Goal: Information Seeking & Learning: Learn about a topic

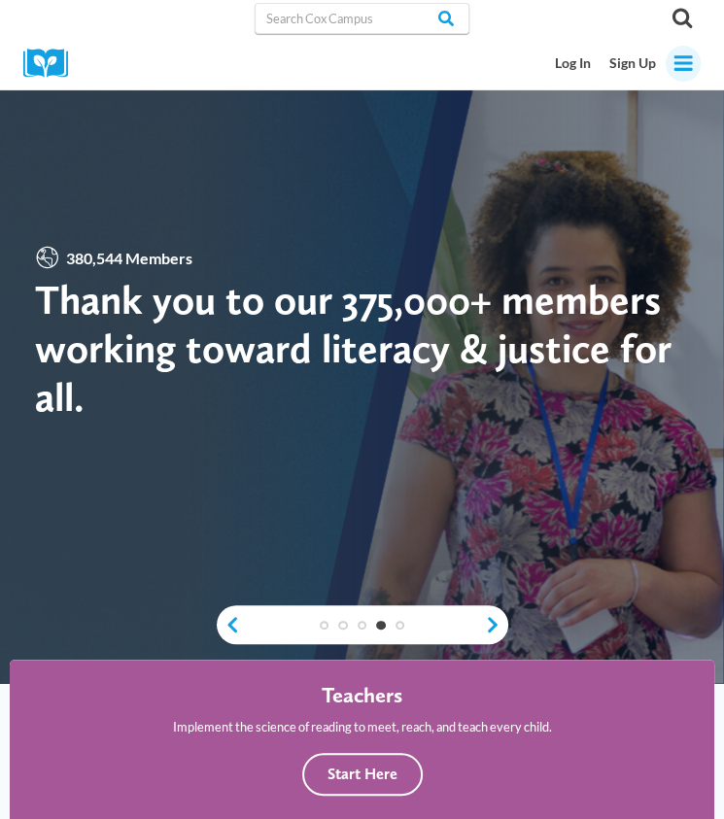
click at [638, 65] on icon "Toggle Menu" at bounding box center [682, 62] width 21 height 21
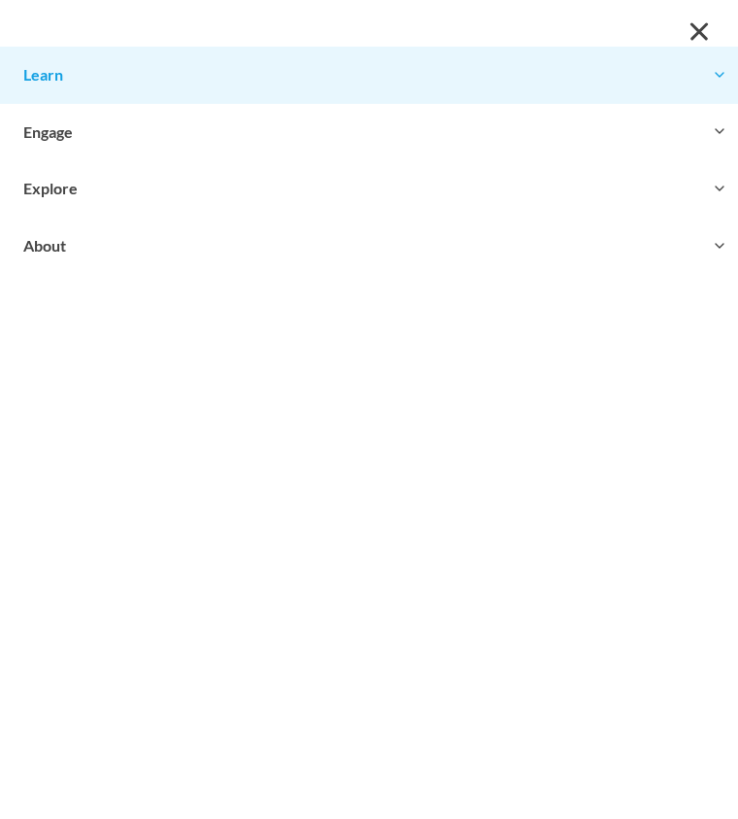
click at [459, 84] on button "Toggle child menu Expand" at bounding box center [369, 75] width 738 height 56
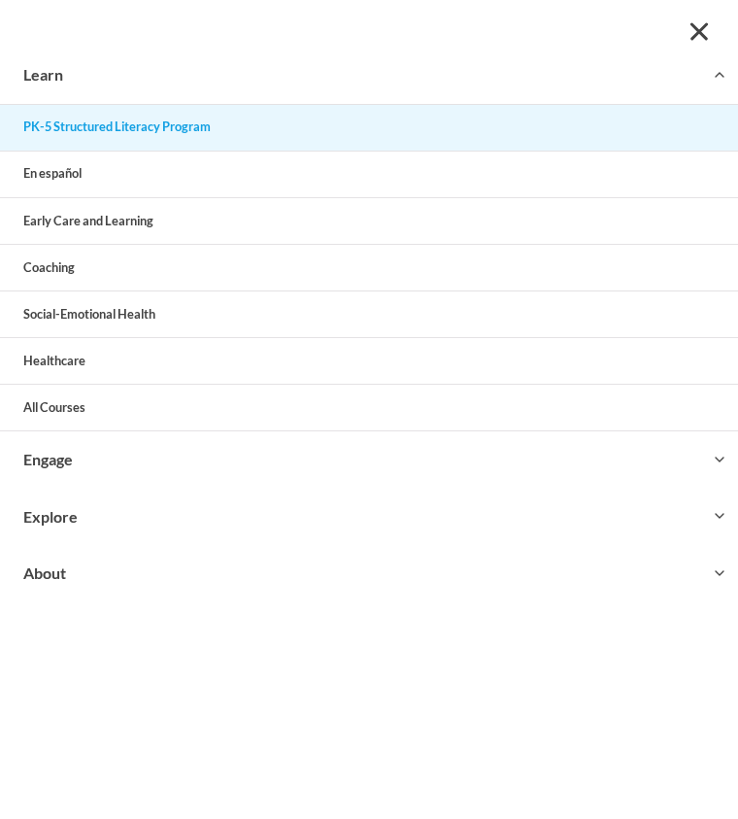
click at [306, 131] on link "PK-5 Structured Literacy Program" at bounding box center [369, 128] width 738 height 46
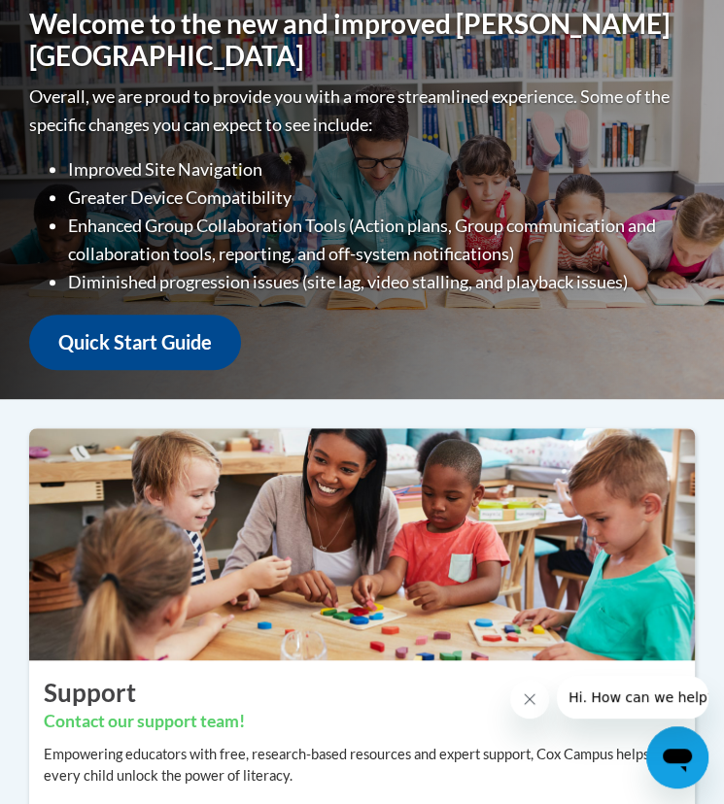
scroll to position [291, 0]
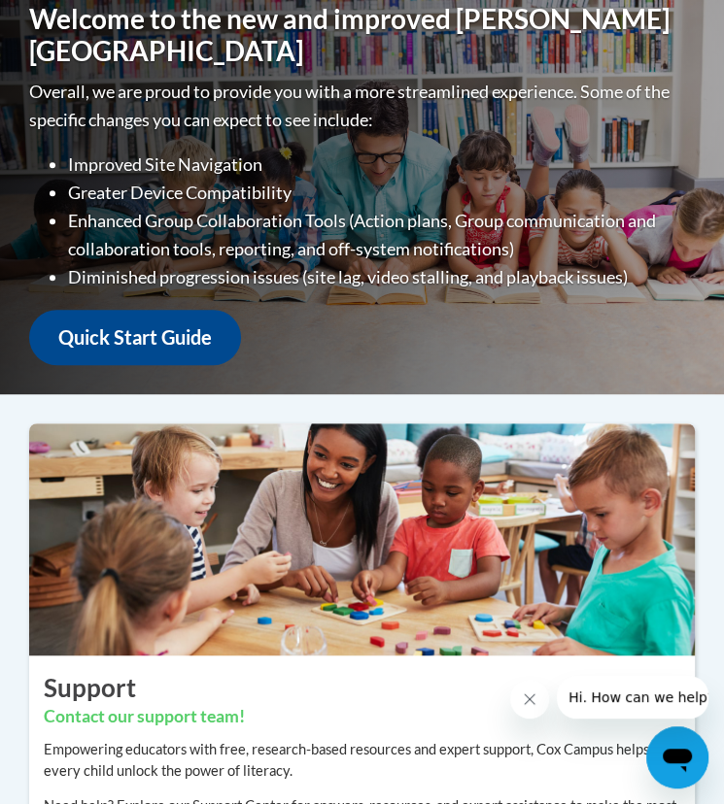
click at [536, 705] on icon "Close message from company" at bounding box center [530, 700] width 16 height 16
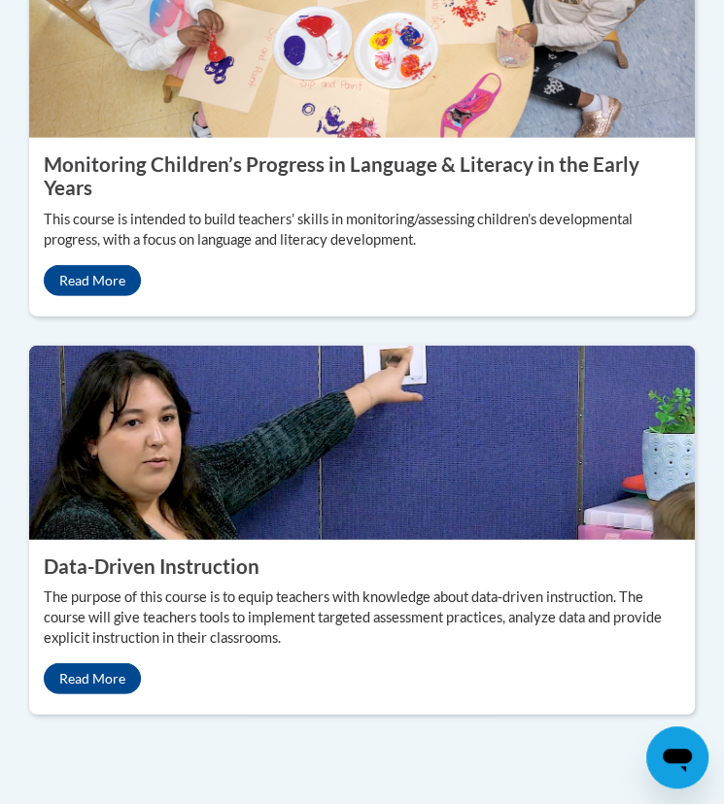
scroll to position [2234, 0]
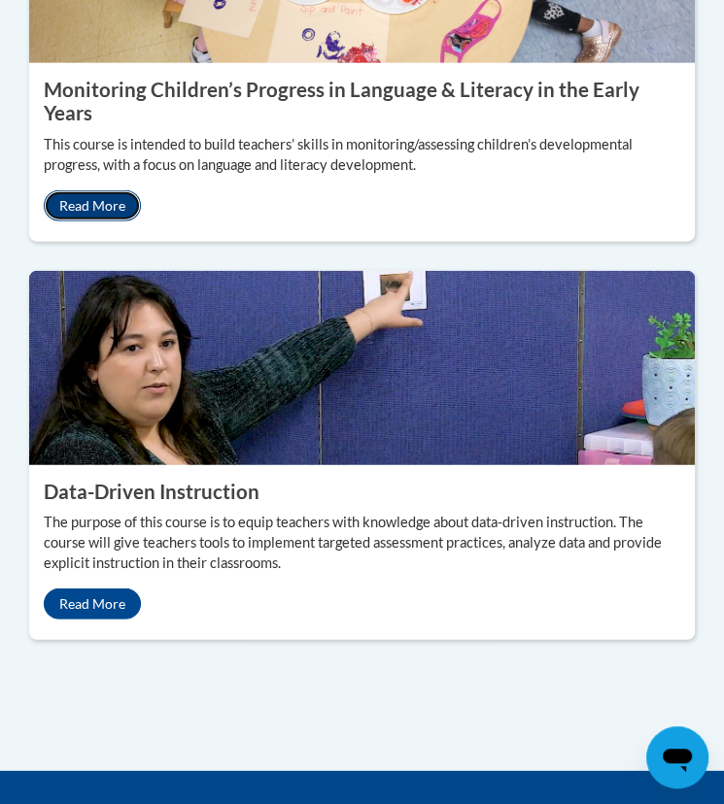
click at [114, 190] on link "Read More" at bounding box center [92, 205] width 97 height 31
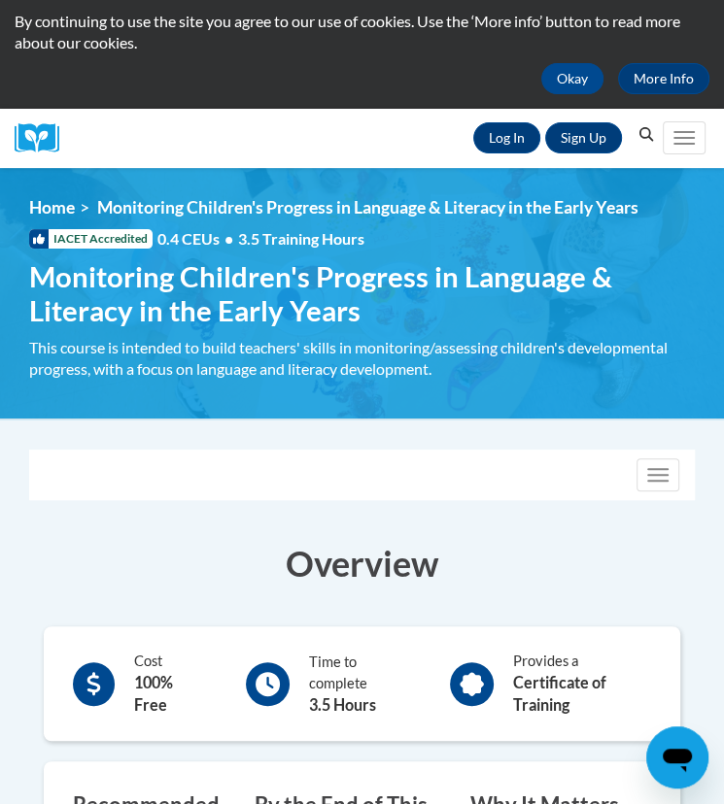
scroll to position [97, 0]
click at [650, 482] on button "Toggle navigation" at bounding box center [657, 475] width 43 height 33
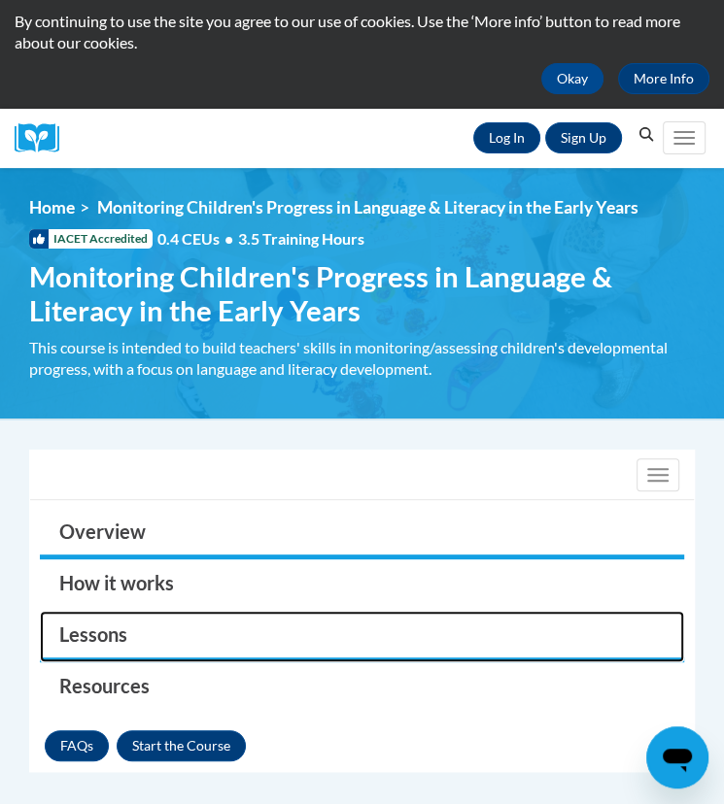
click at [89, 633] on link "Lessons" at bounding box center [362, 636] width 644 height 51
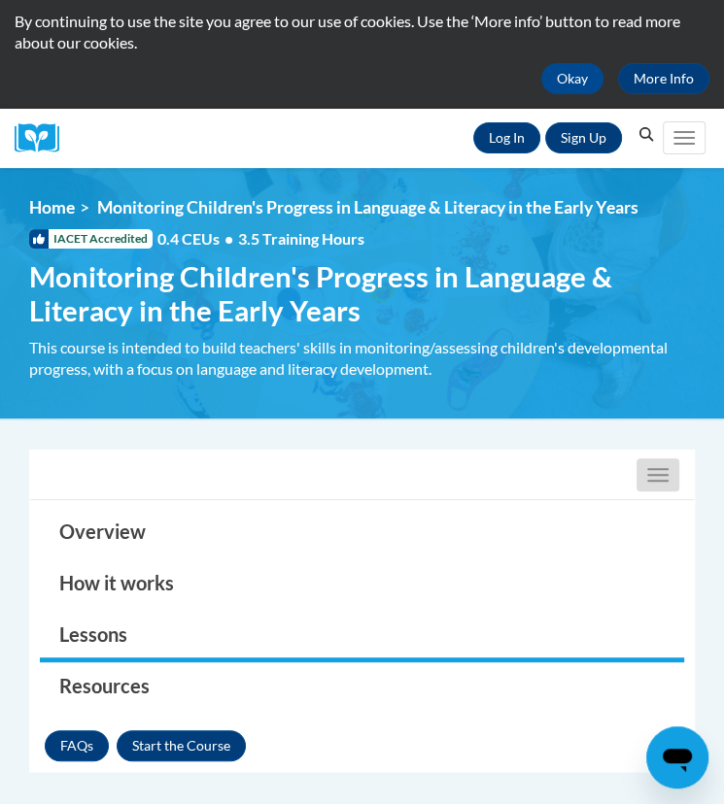
click at [661, 477] on button "Toggle navigation" at bounding box center [657, 475] width 43 height 33
click at [653, 466] on button "Toggle navigation" at bounding box center [657, 475] width 43 height 33
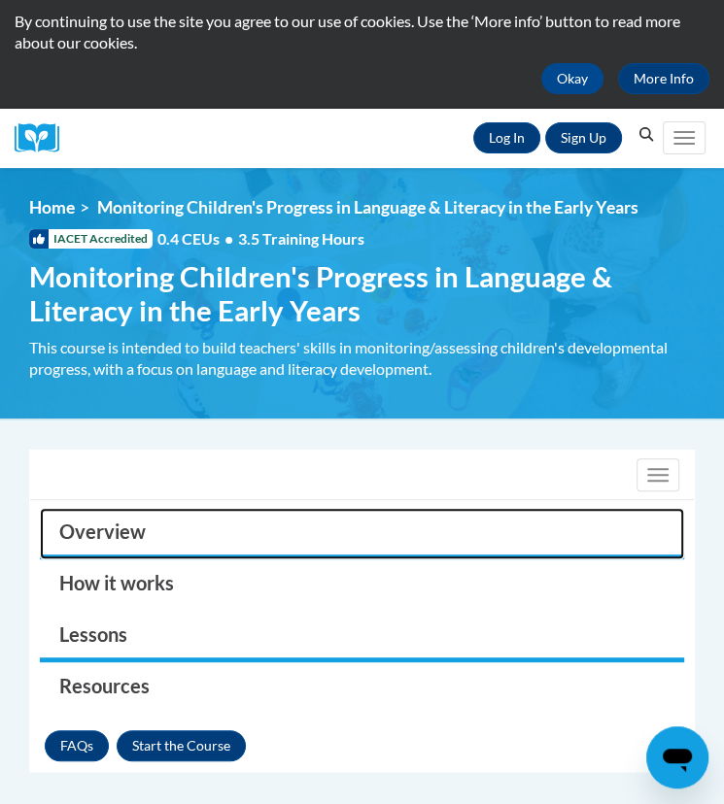
click at [183, 532] on link "Overview" at bounding box center [362, 533] width 644 height 51
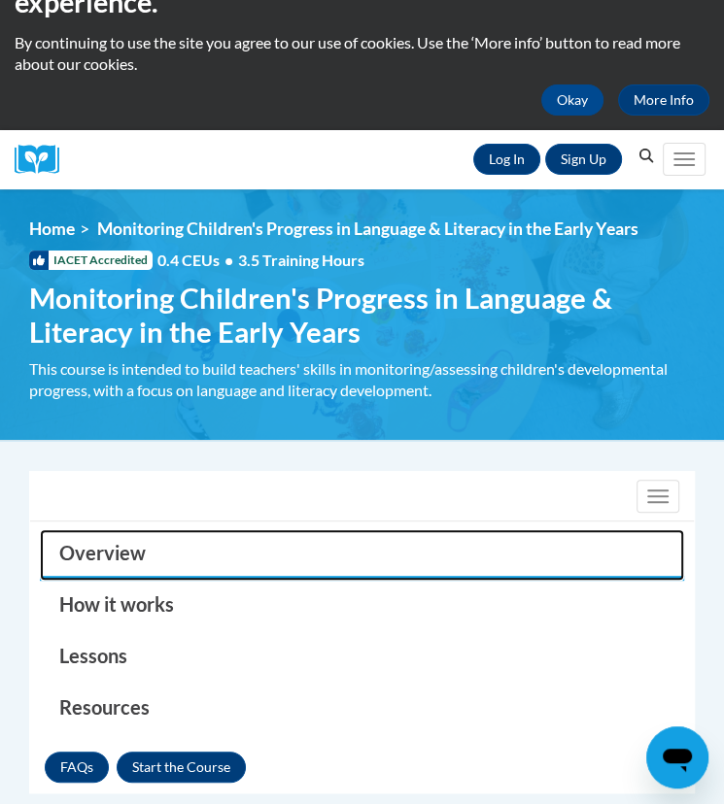
scroll to position [0, 0]
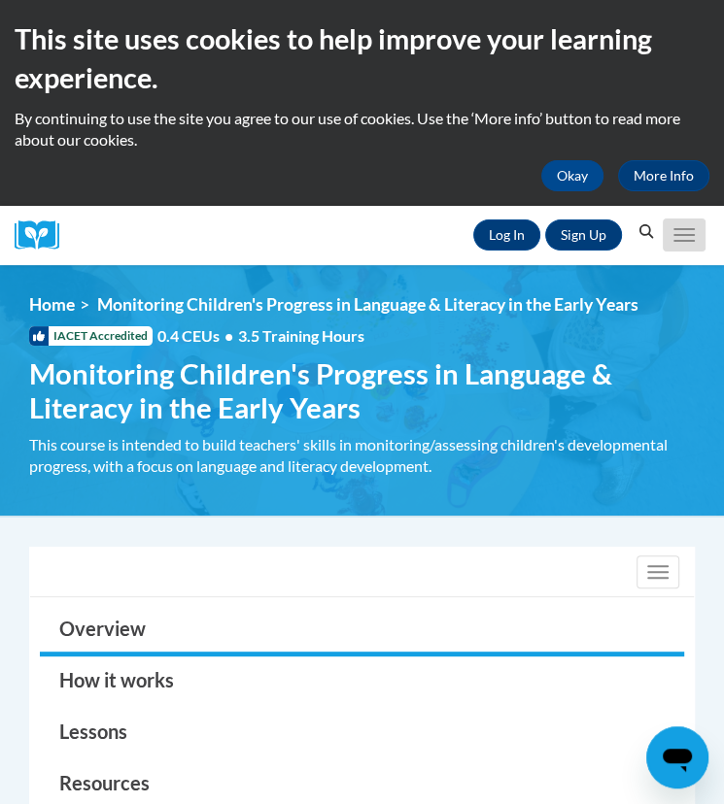
click at [688, 236] on span "Main menu" at bounding box center [683, 235] width 21 height 2
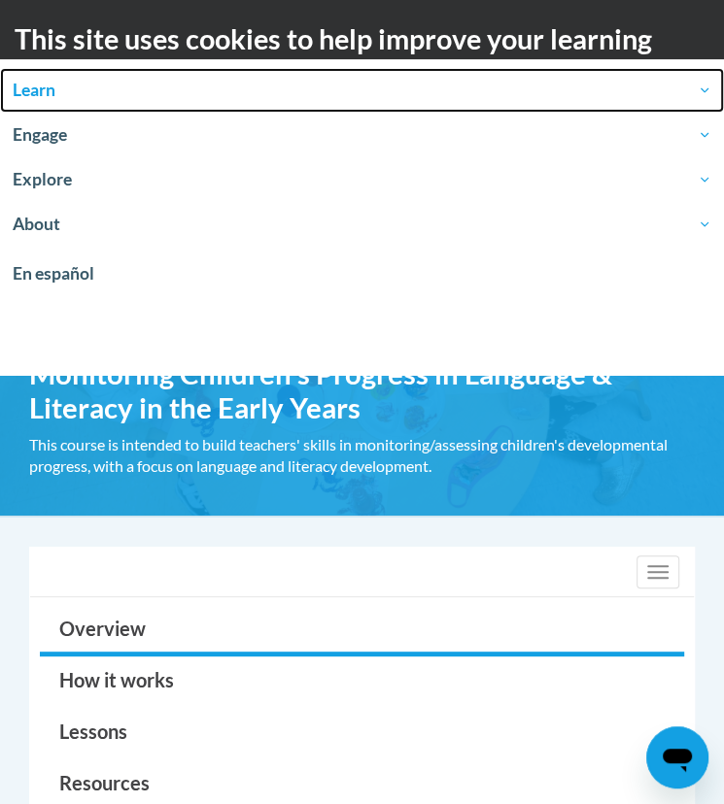
click at [85, 104] on link "Learn" at bounding box center [362, 90] width 724 height 45
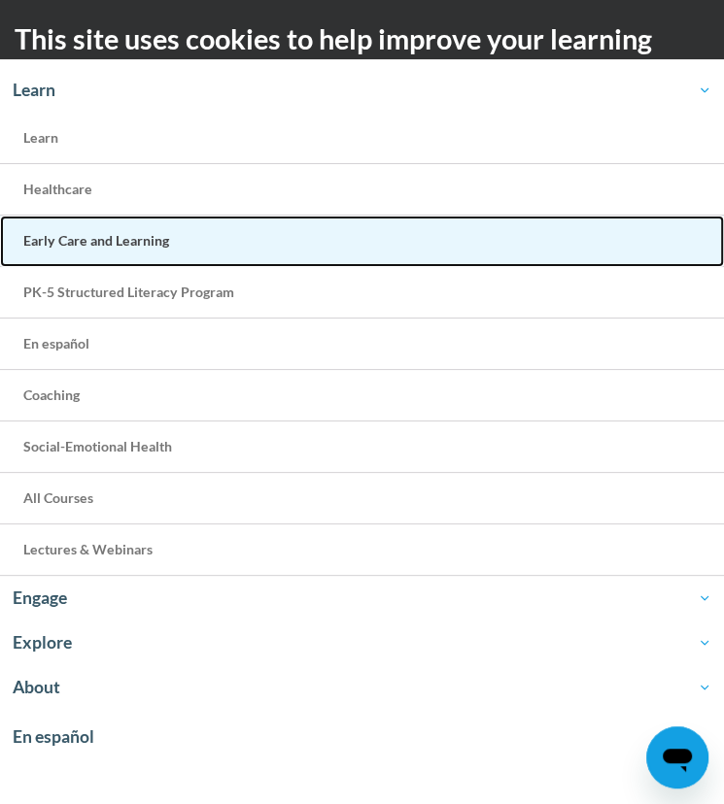
click at [174, 242] on link "Early Care and Learning" at bounding box center [362, 241] width 724 height 51
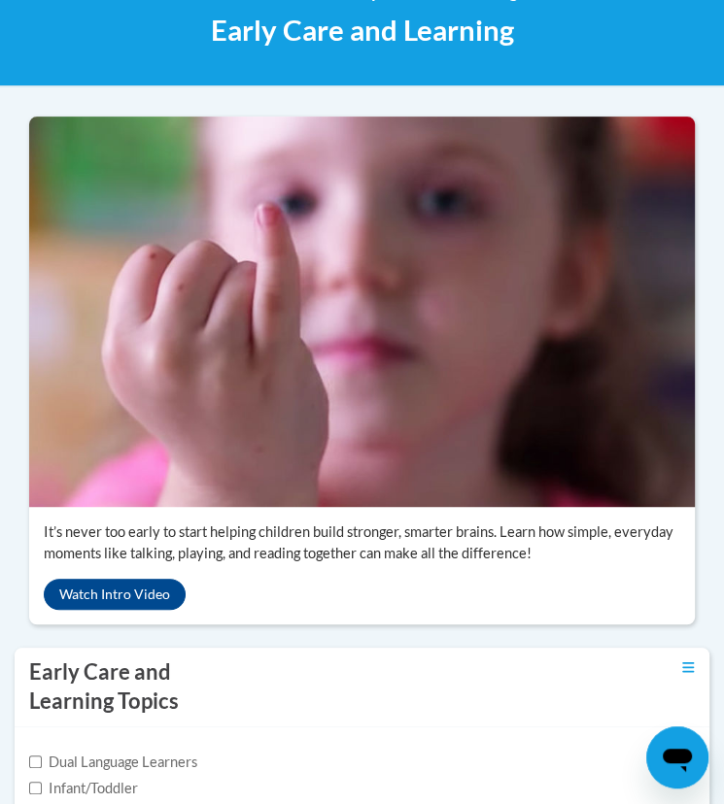
scroll to position [97, 0]
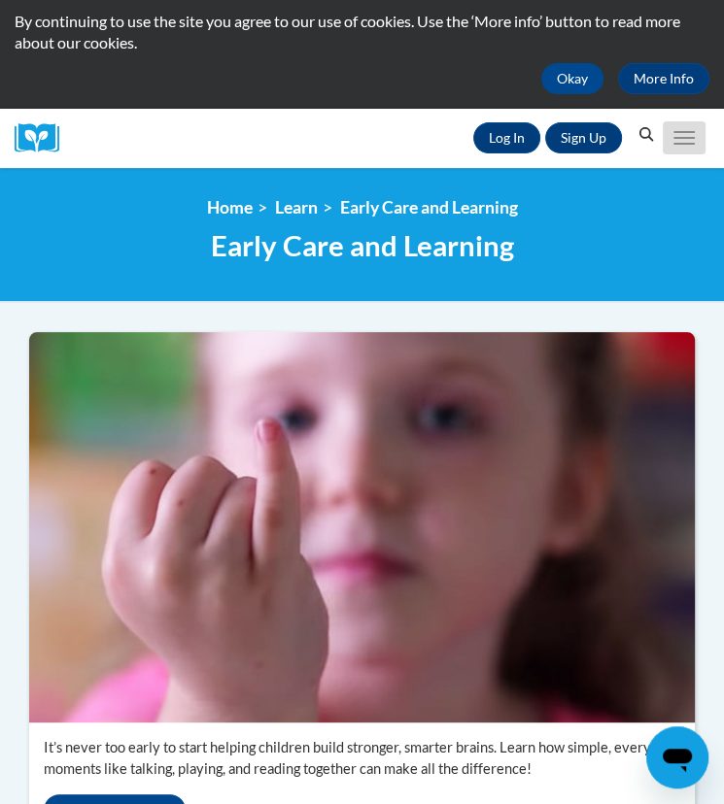
click at [674, 129] on button "Toggle navigation" at bounding box center [684, 137] width 43 height 33
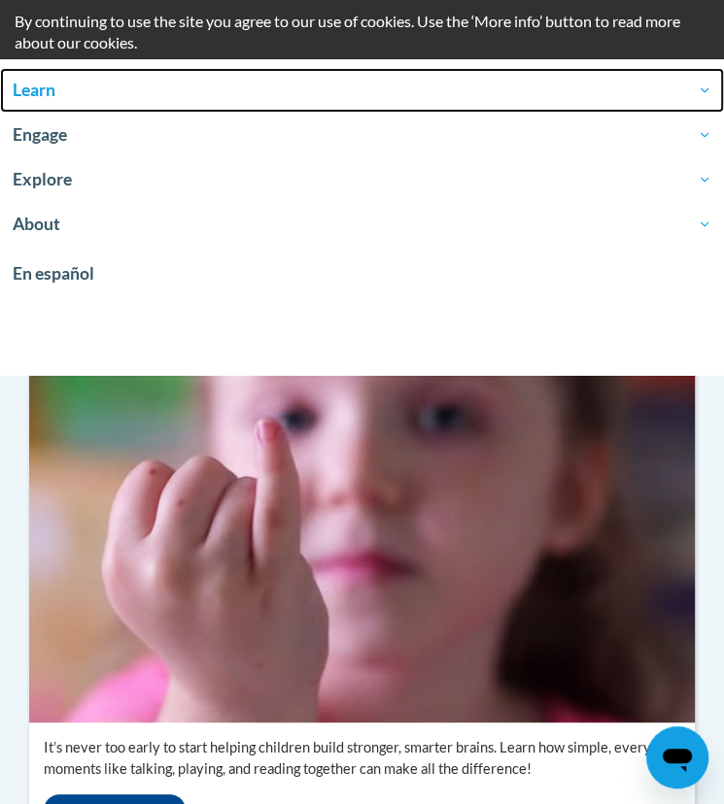
click at [94, 84] on span "Learn" at bounding box center [362, 90] width 699 height 23
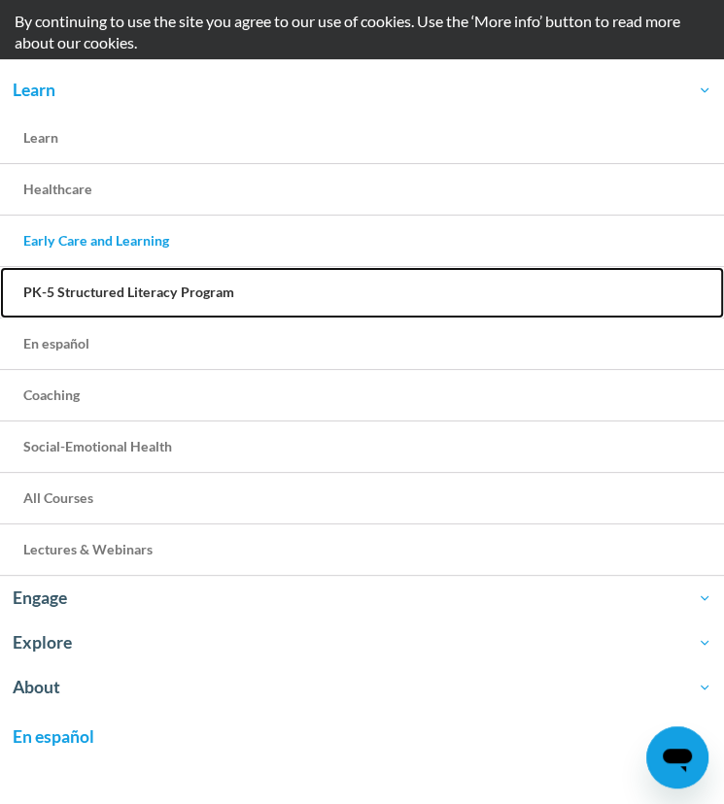
click at [219, 284] on span "PK-5 Structured Literacy Program" at bounding box center [128, 292] width 211 height 17
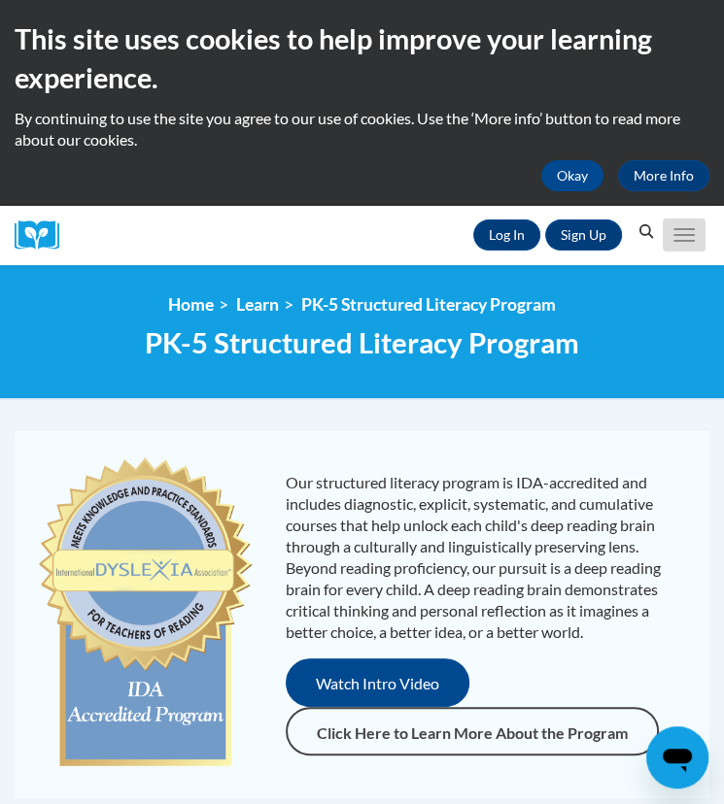
click at [676, 241] on span "Main menu" at bounding box center [683, 241] width 21 height 2
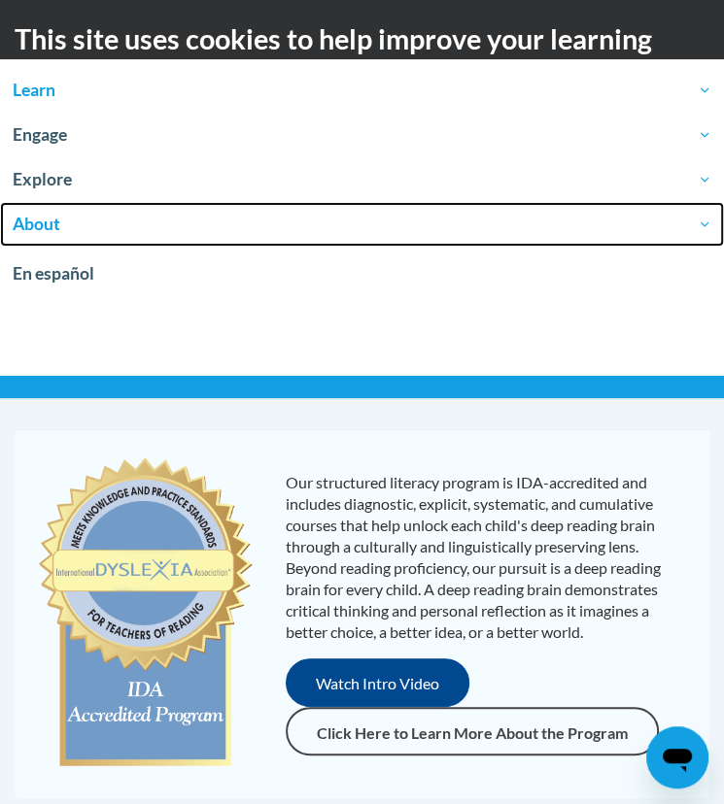
click at [47, 213] on span "About" at bounding box center [362, 224] width 699 height 23
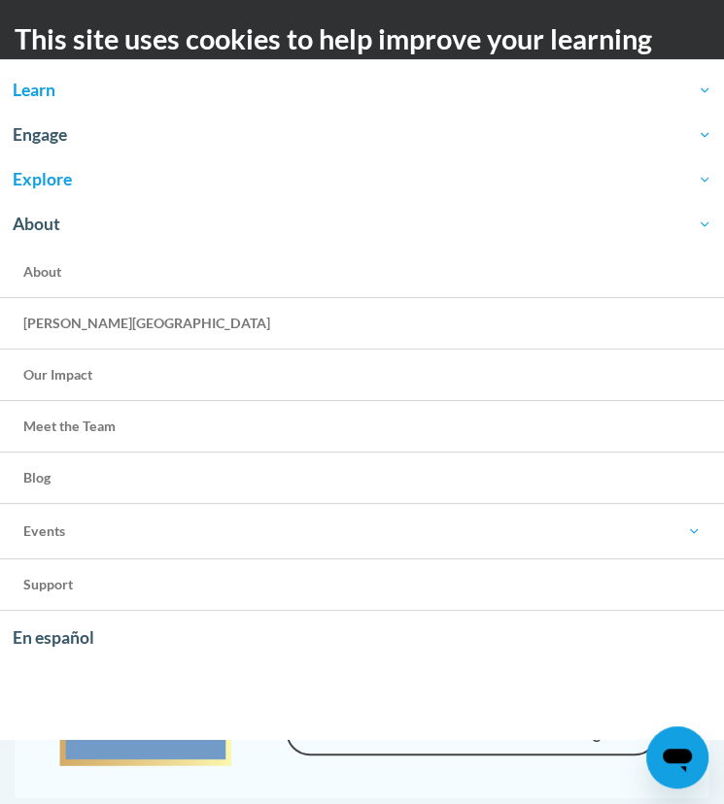
click at [55, 181] on span "Explore" at bounding box center [362, 179] width 699 height 23
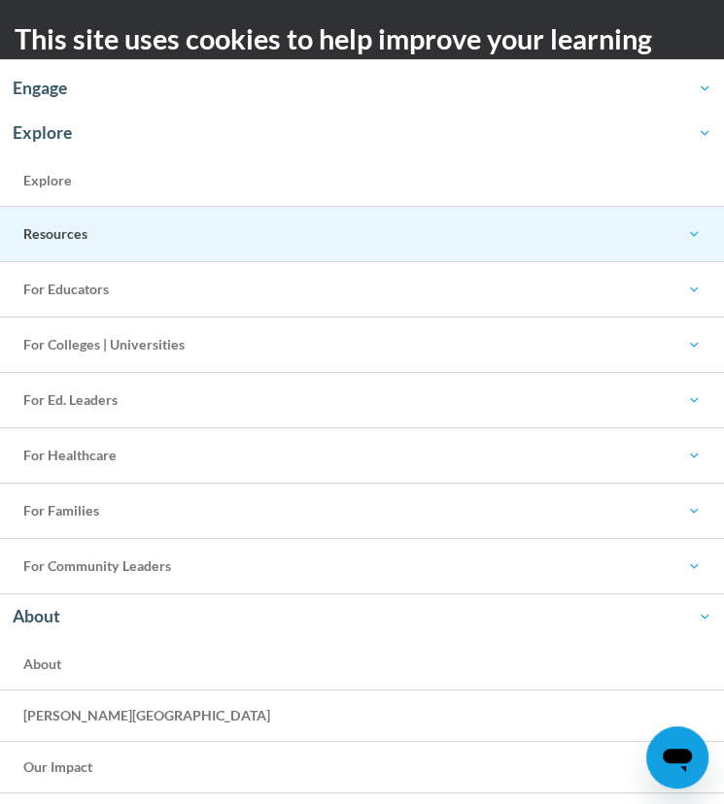
scroll to position [4, 0]
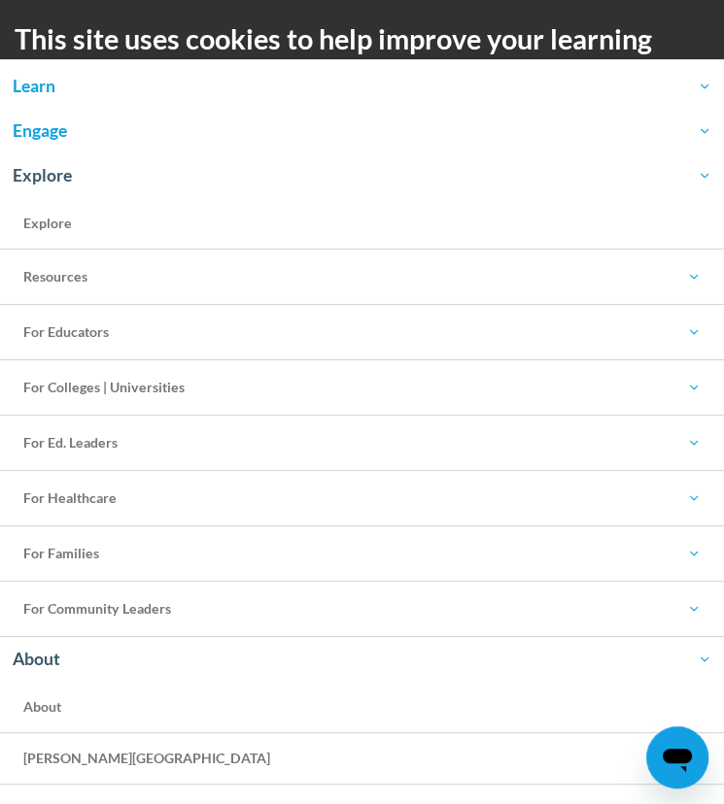
click at [233, 138] on span "Engage" at bounding box center [362, 130] width 699 height 23
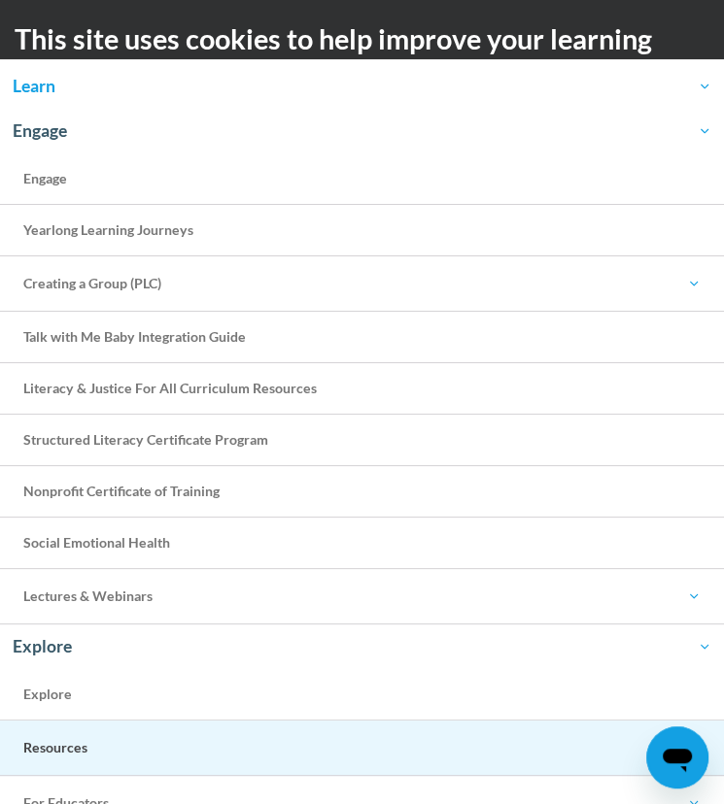
click at [49, 739] on span "Resources" at bounding box center [361, 747] width 677 height 23
drag, startPoint x: 49, startPoint y: 739, endPoint x: 84, endPoint y: 740, distance: 35.0
click at [84, 740] on span "Resources" at bounding box center [361, 747] width 677 height 23
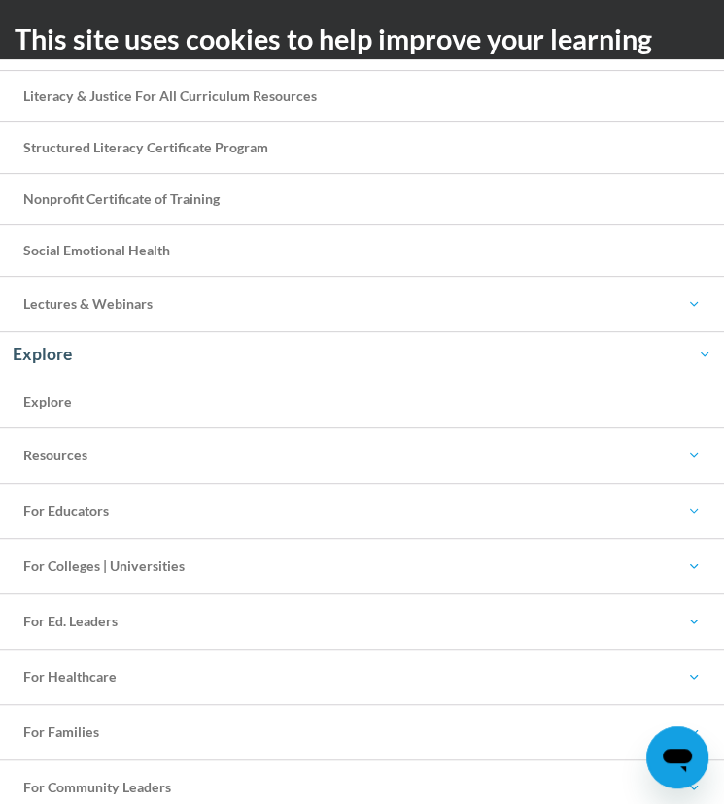
scroll to position [587, 0]
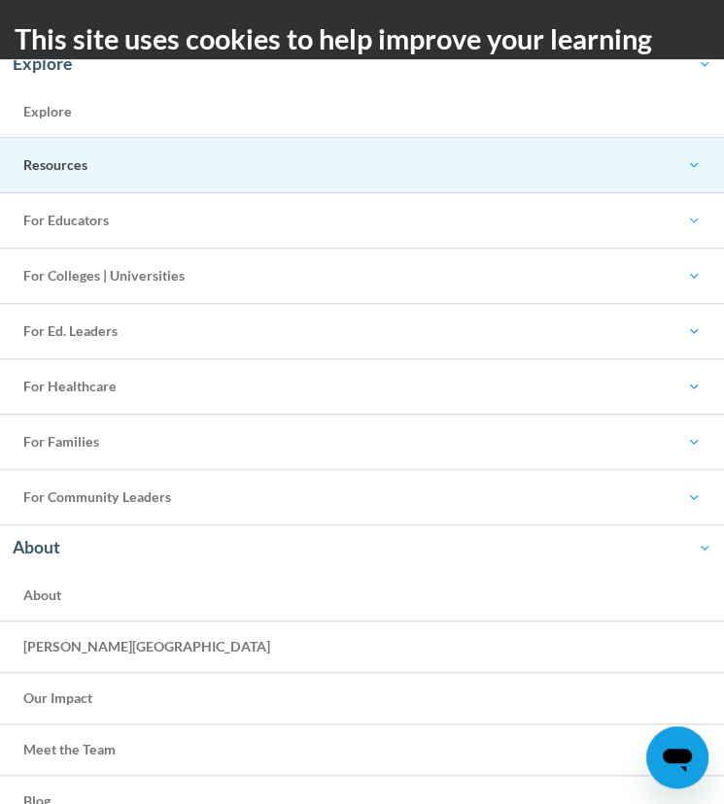
click at [67, 162] on span "Resources" at bounding box center [361, 164] width 677 height 23
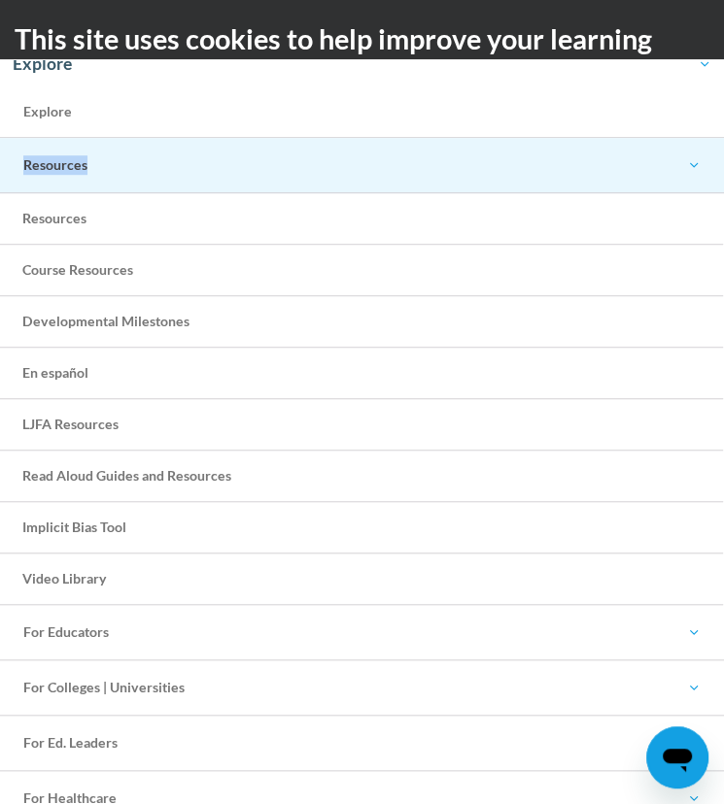
click at [67, 162] on span "Resources" at bounding box center [361, 164] width 677 height 23
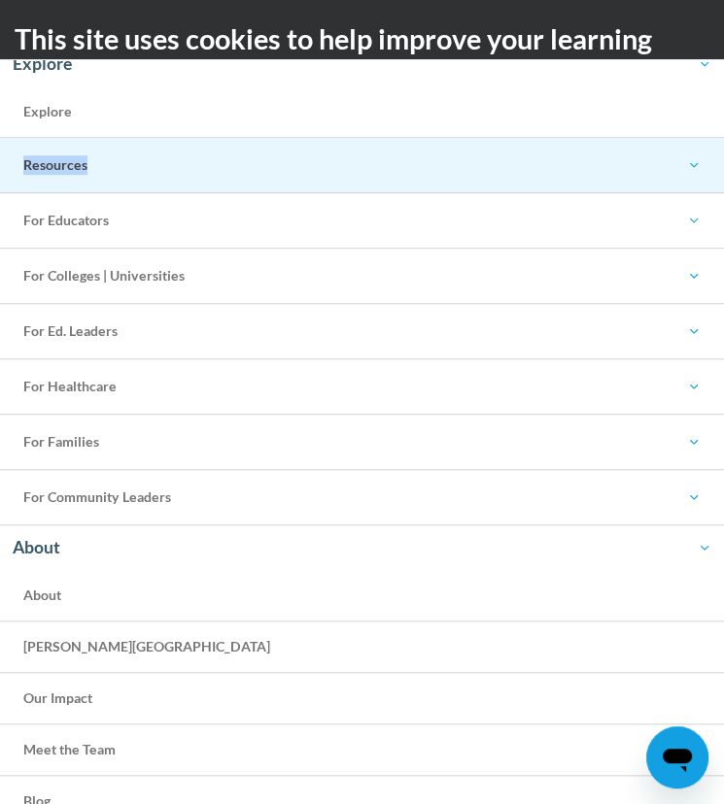
click at [700, 159] on span "Resources" at bounding box center [361, 164] width 677 height 23
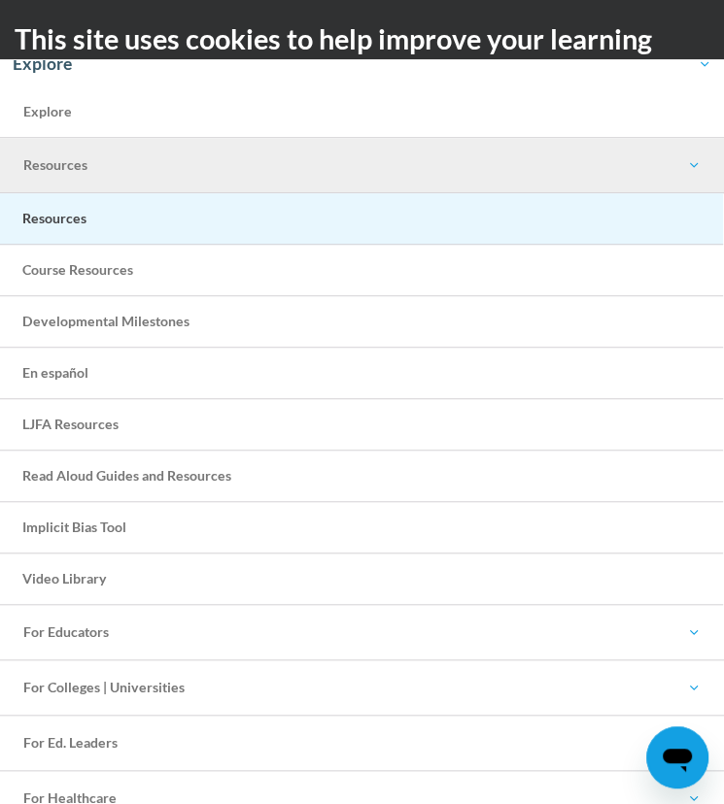
click at [74, 217] on span "Resources" at bounding box center [54, 218] width 64 height 17
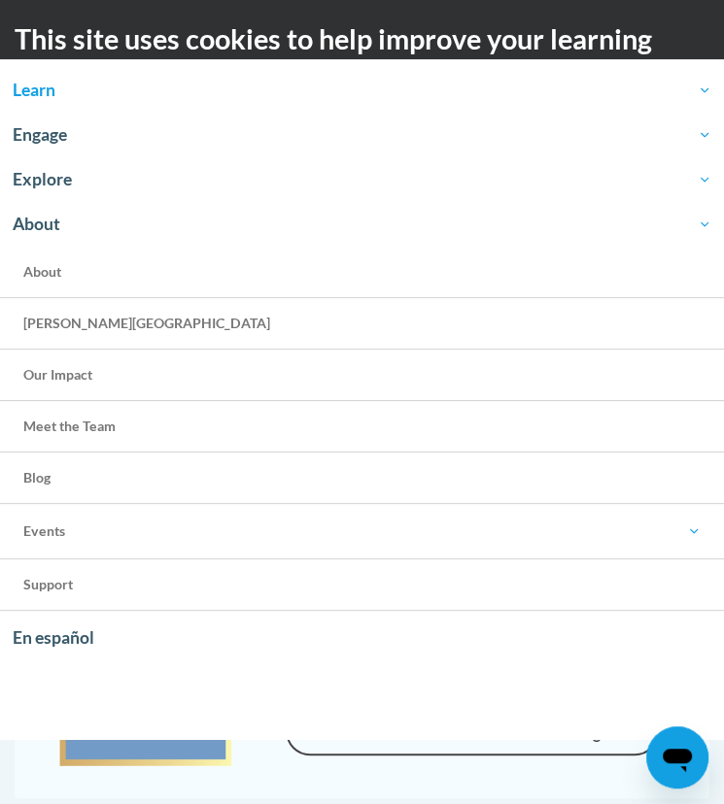
click at [668, 22] on h2 "This site uses cookies to help improve your learning experience." at bounding box center [362, 58] width 695 height 79
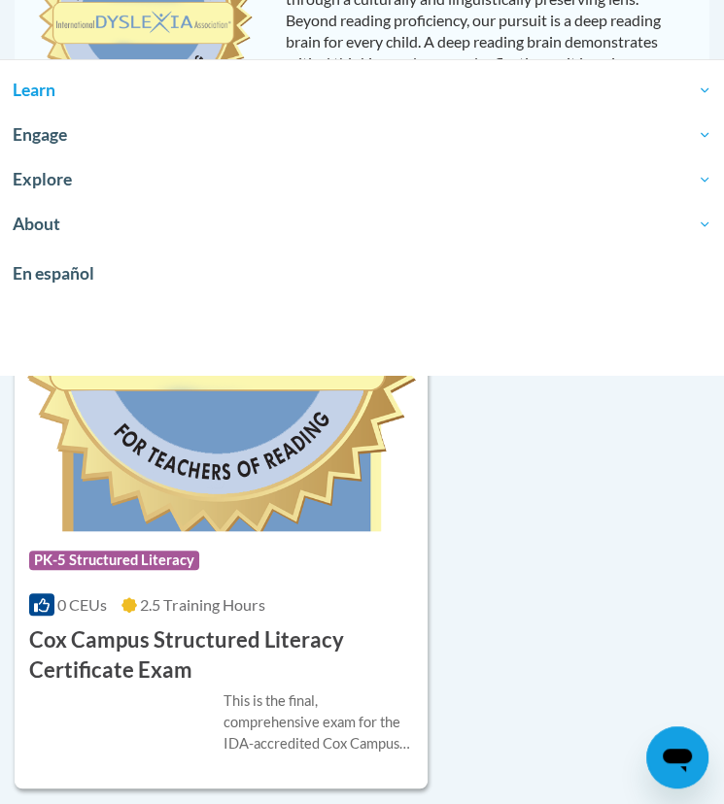
scroll to position [583, 0]
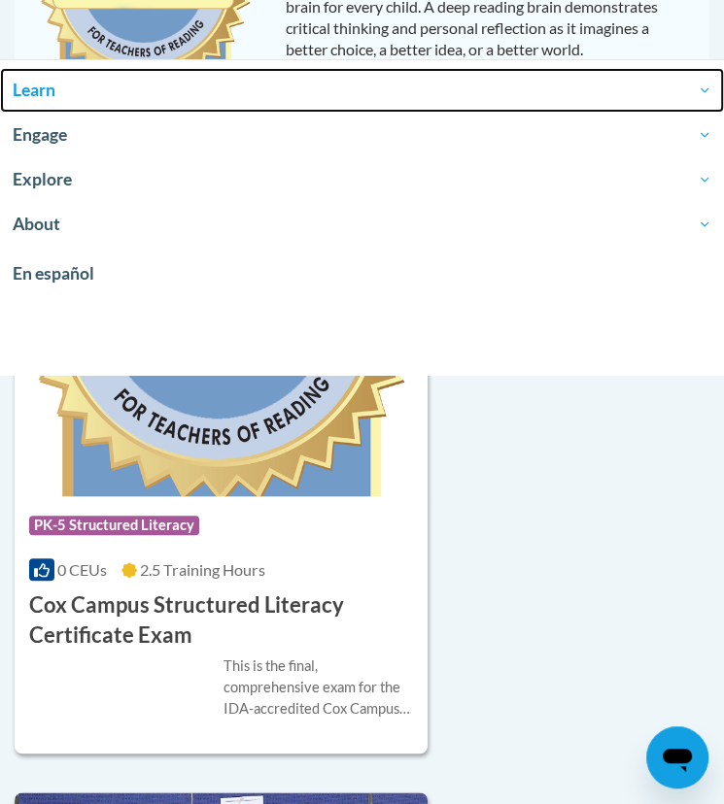
drag, startPoint x: 55, startPoint y: 85, endPoint x: 116, endPoint y: 85, distance: 60.2
click at [55, 84] on span "Learn" at bounding box center [362, 90] width 699 height 23
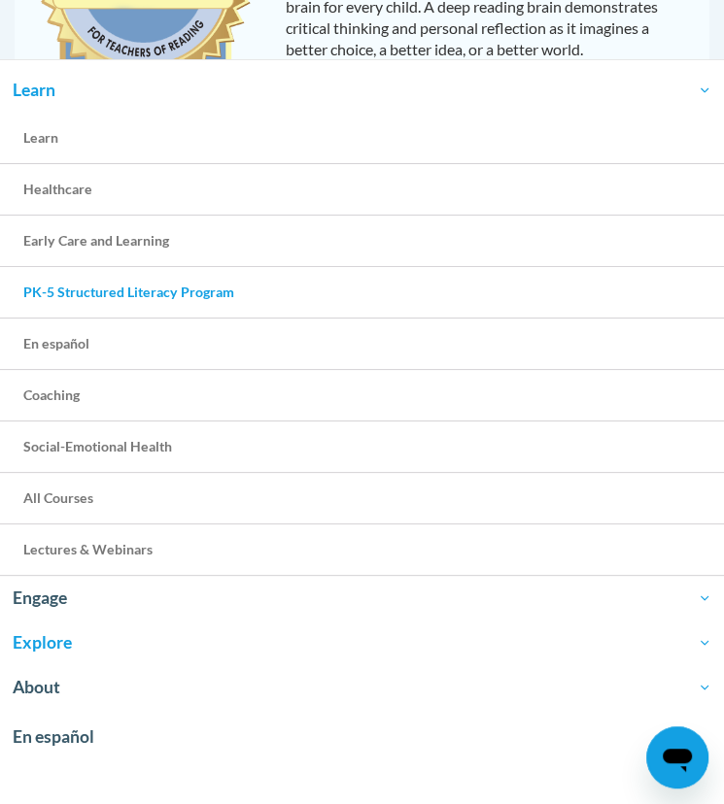
click at [52, 633] on span "Explore" at bounding box center [362, 642] width 699 height 23
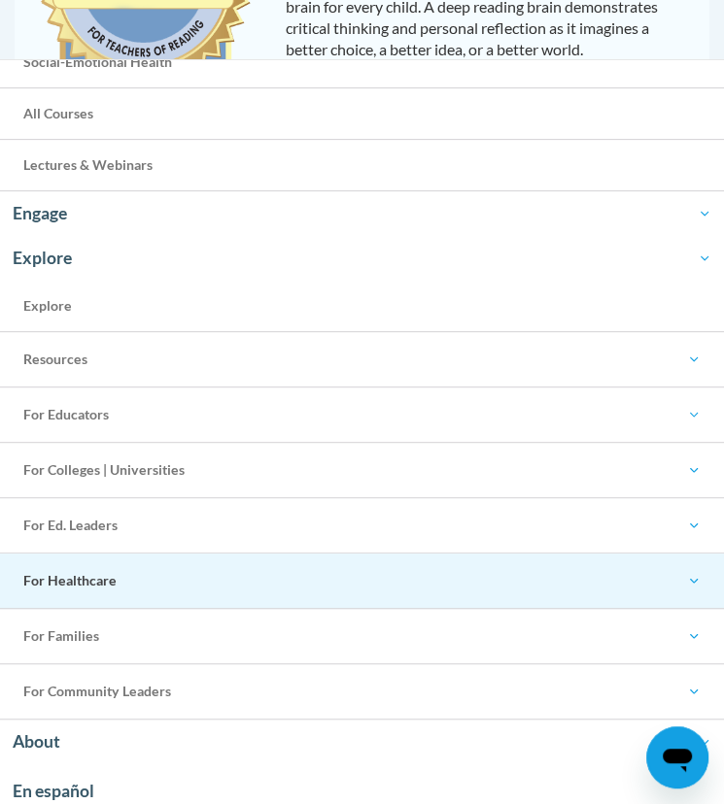
scroll to position [389, 0]
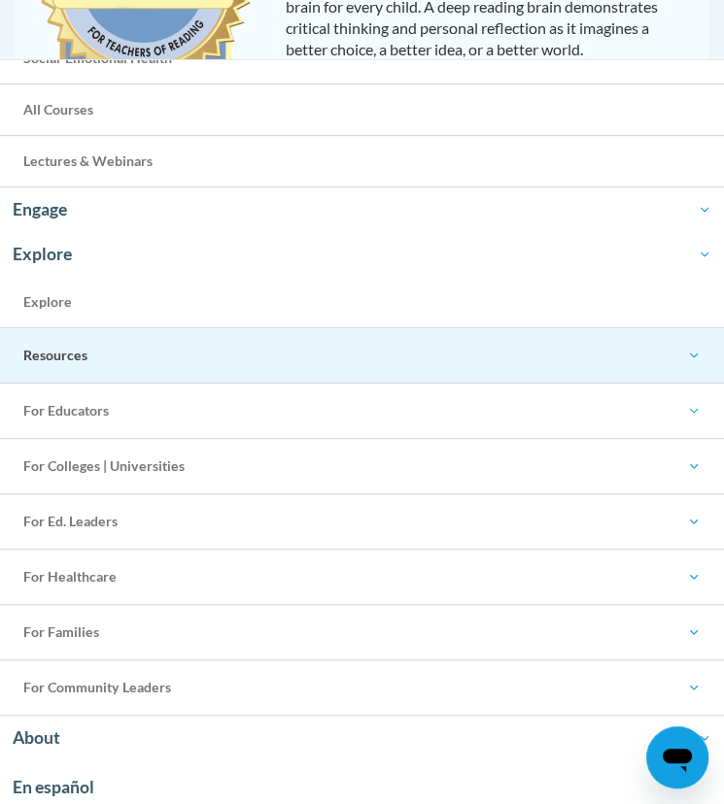
click at [41, 351] on span "Resources" at bounding box center [361, 355] width 677 height 23
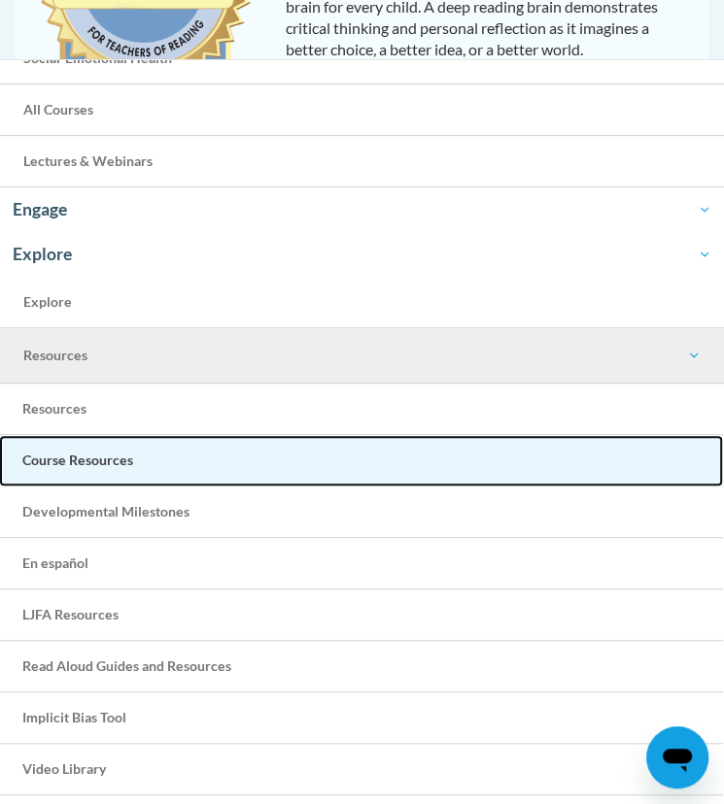
click at [63, 471] on link "Course Resources" at bounding box center [361, 460] width 724 height 51
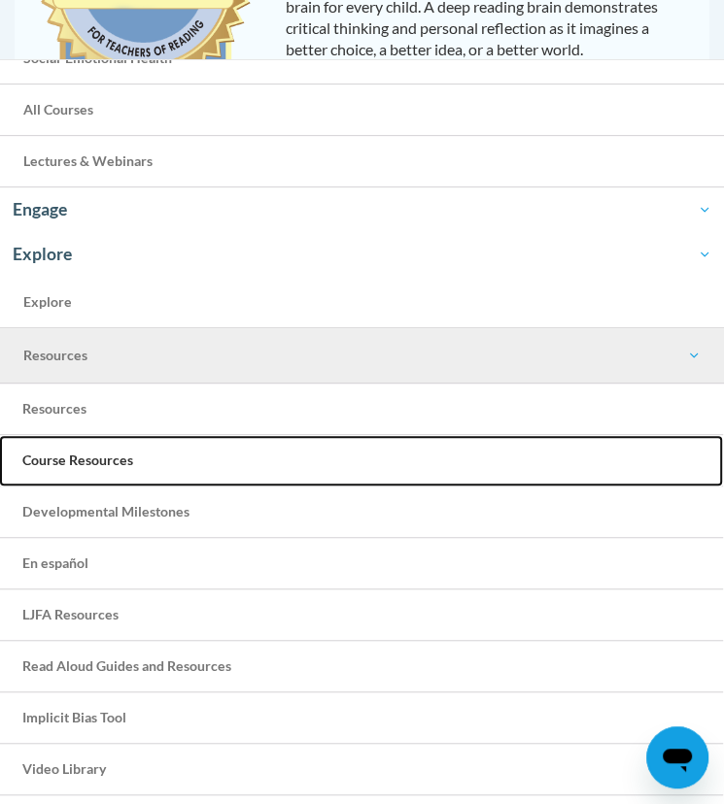
scroll to position [0, 0]
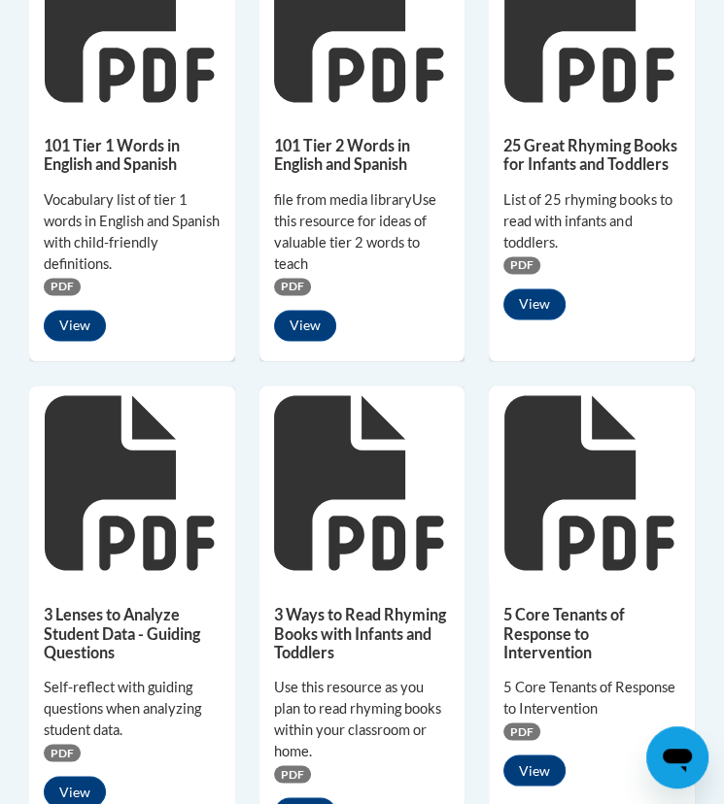
scroll to position [1457, 0]
